Goal: Transaction & Acquisition: Purchase product/service

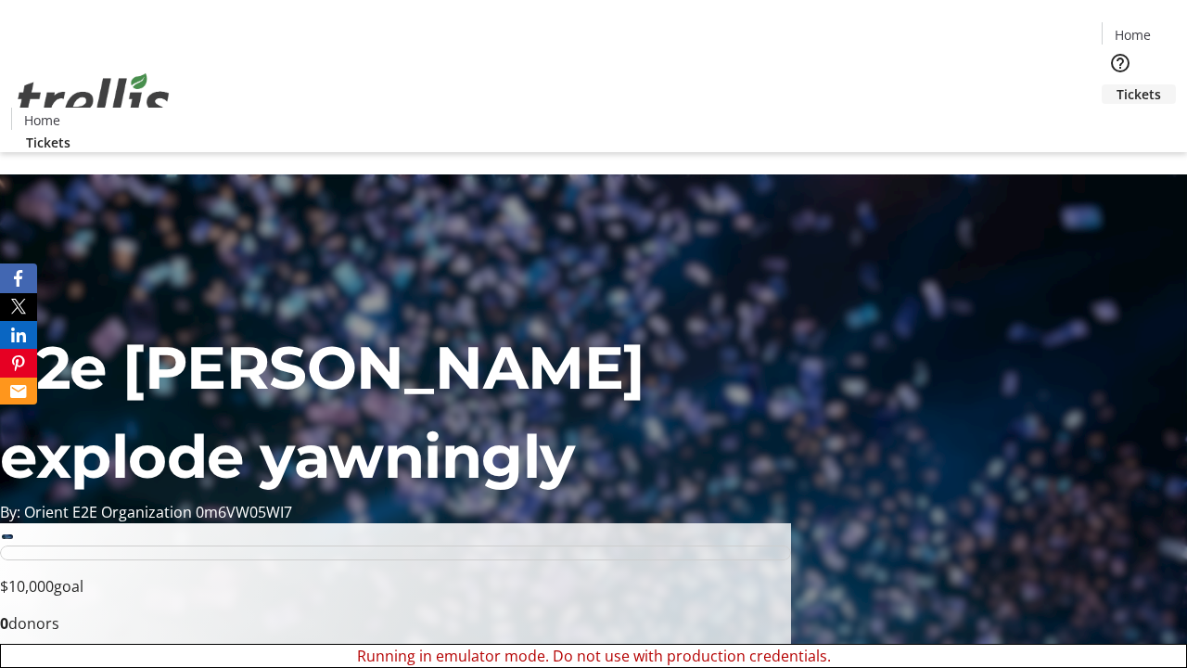
click at [1116, 84] on span "Tickets" at bounding box center [1138, 93] width 45 height 19
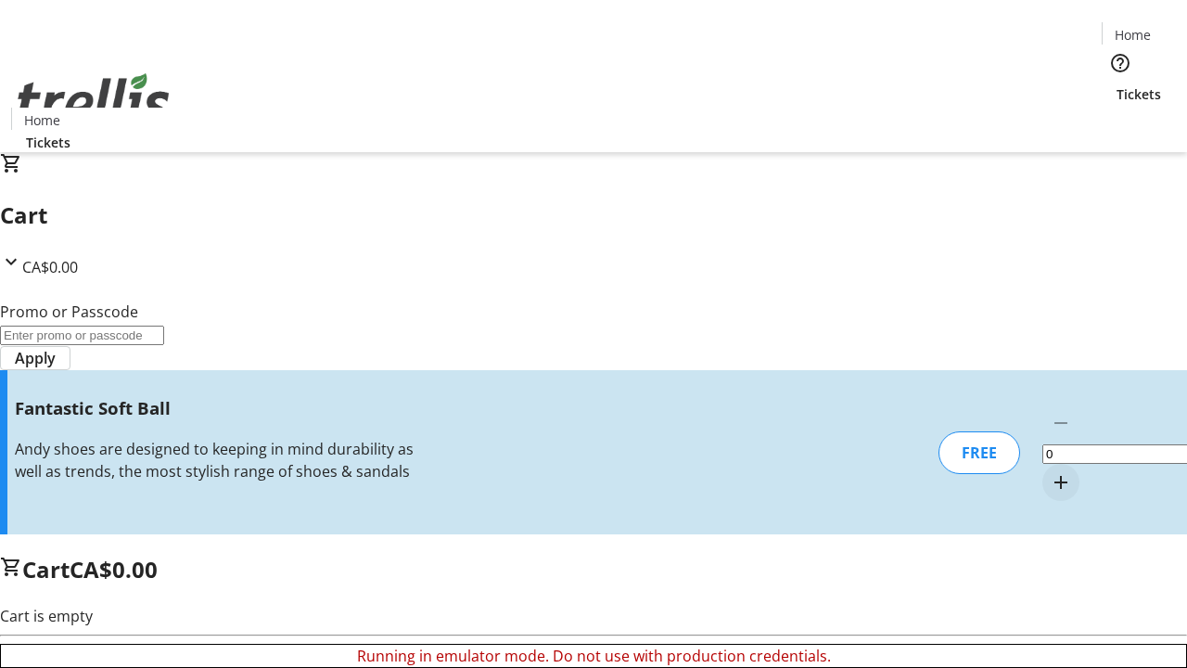
click at [1050, 471] on mat-icon "Increment by one" at bounding box center [1061, 482] width 22 height 22
type input "1"
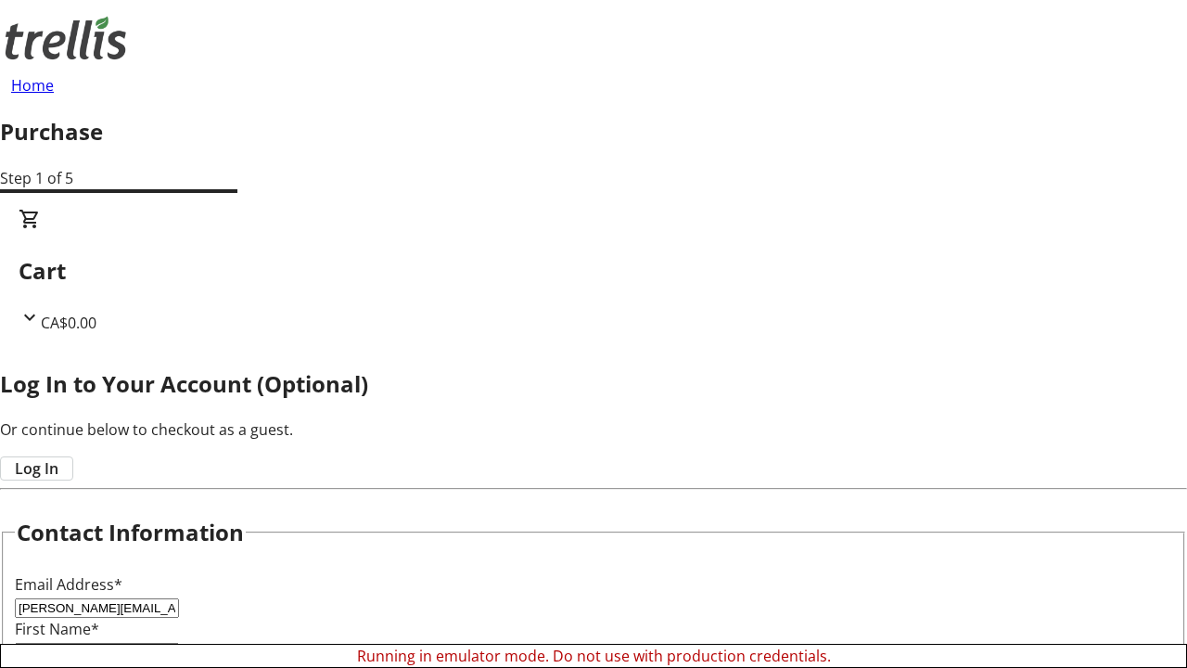
scroll to position [185, 0]
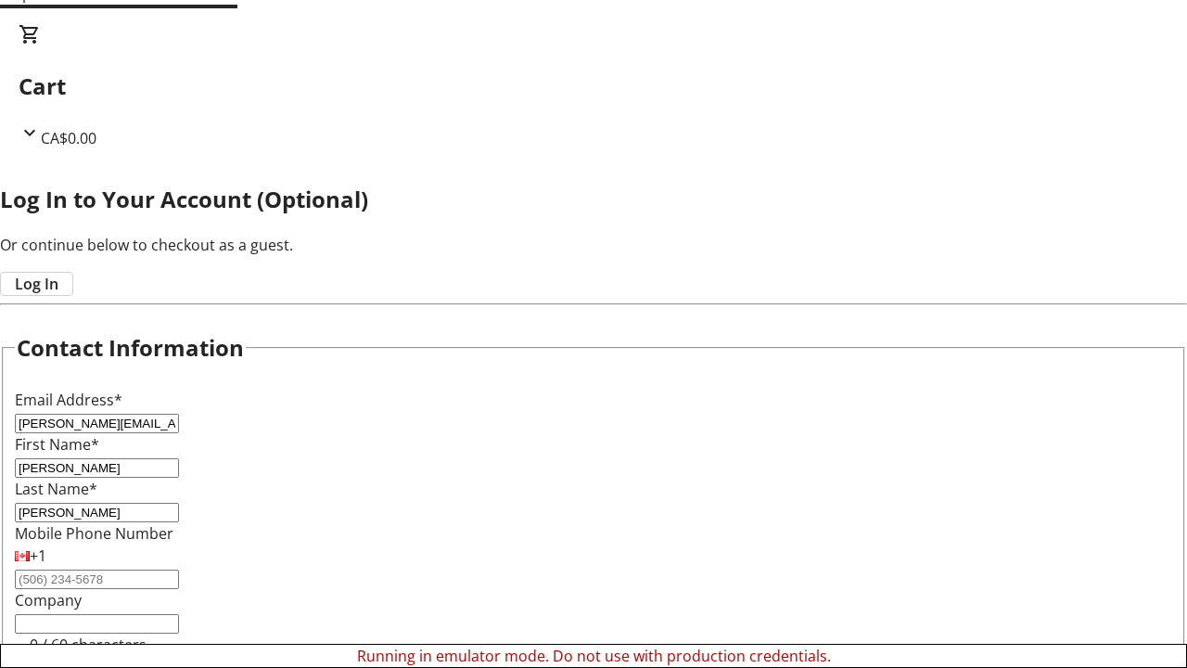
type input "[PERSON_NAME]"
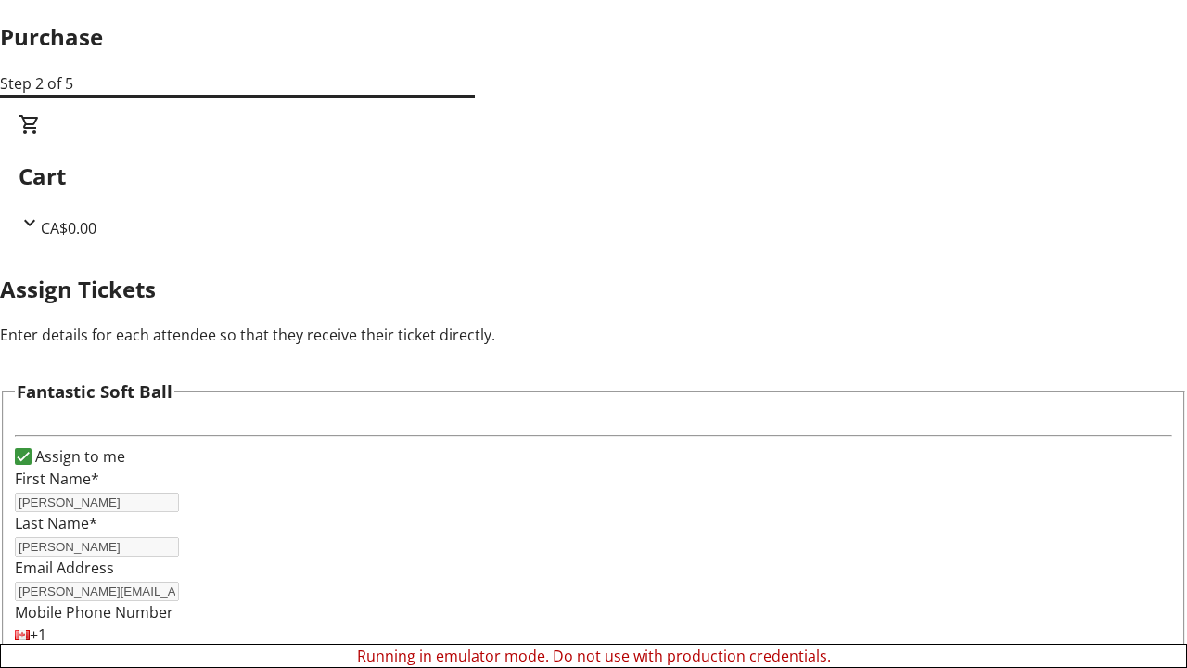
scroll to position [112, 0]
